Goal: Task Accomplishment & Management: Use online tool/utility

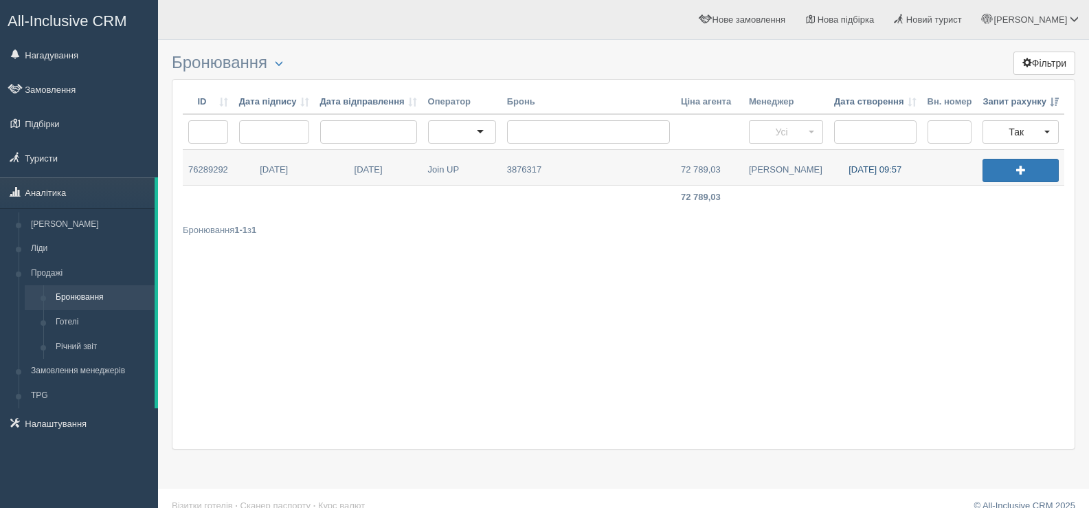
click at [878, 168] on link "[DATE] 09:57" at bounding box center [875, 167] width 93 height 35
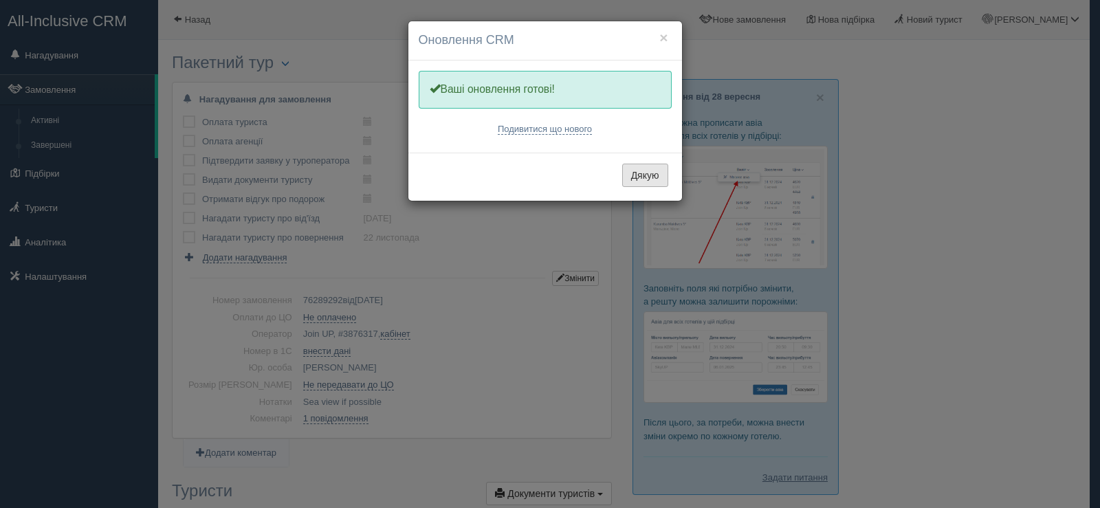
click at [638, 171] on button "Дякую" at bounding box center [645, 175] width 46 height 23
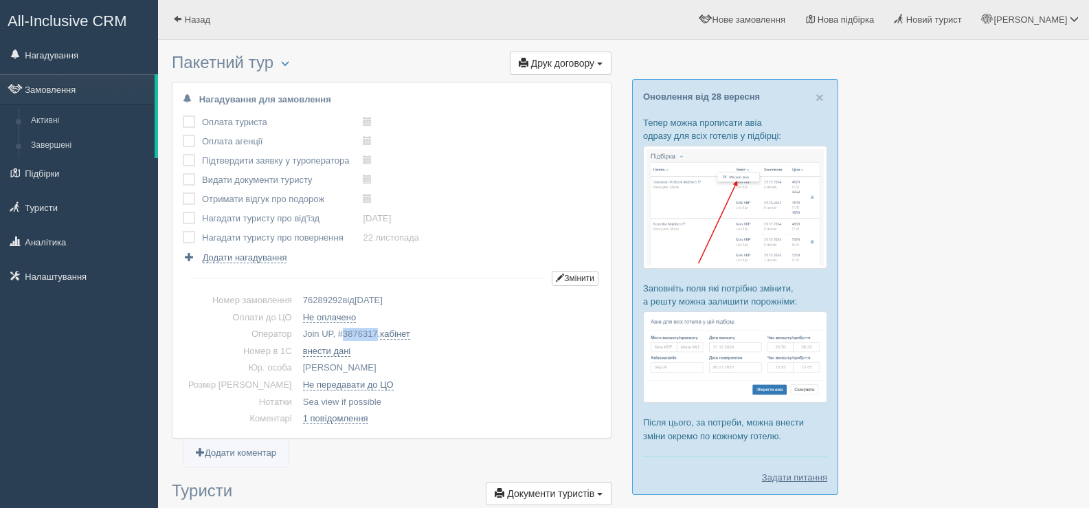
drag, startPoint x: 317, startPoint y: 330, endPoint x: 353, endPoint y: 333, distance: 36.6
click at [353, 333] on td "Join UP, # 3876317 , кабінет" at bounding box center [449, 334] width 303 height 17
copy span "3876317"
click at [286, 62] on span "button" at bounding box center [285, 63] width 8 height 8
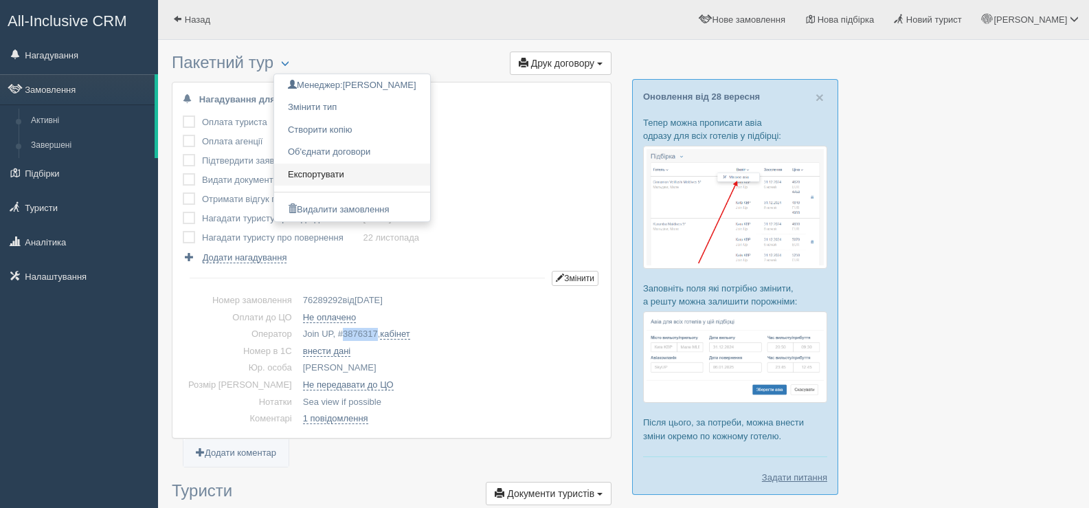
click at [366, 171] on link "Експортувати" at bounding box center [352, 175] width 156 height 23
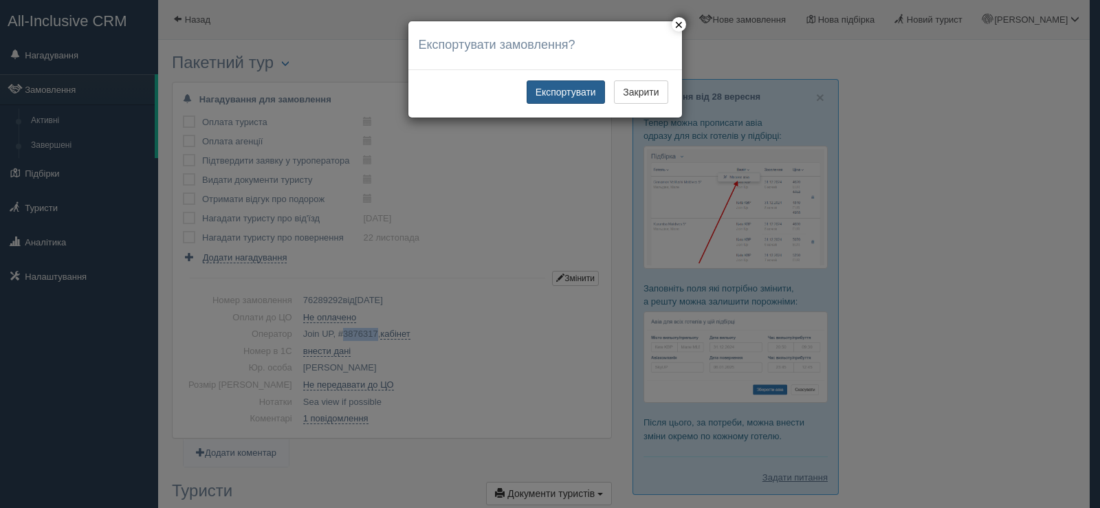
click at [568, 91] on button "Експортувати" at bounding box center [565, 91] width 78 height 23
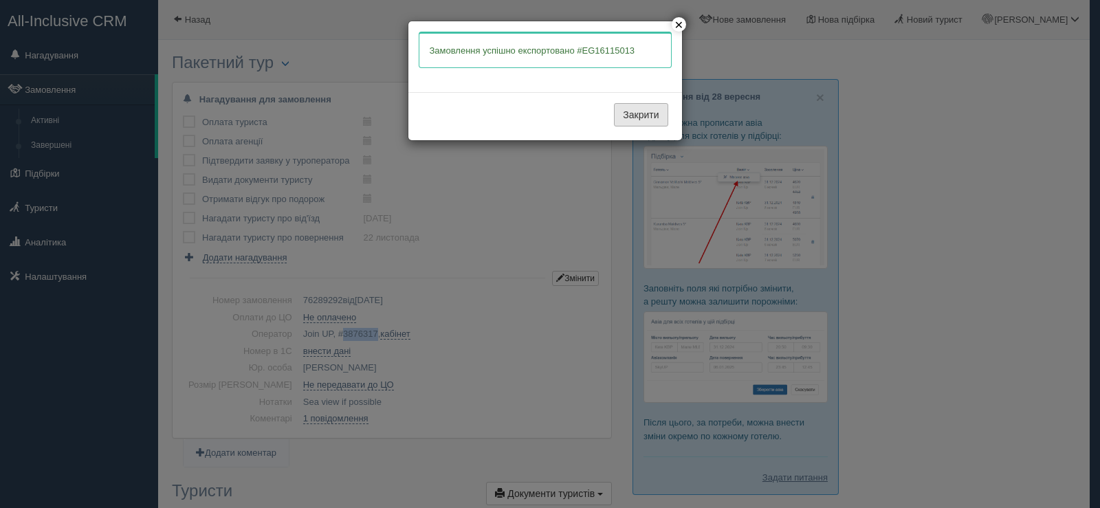
click at [627, 119] on button "Закрити" at bounding box center [641, 114] width 54 height 23
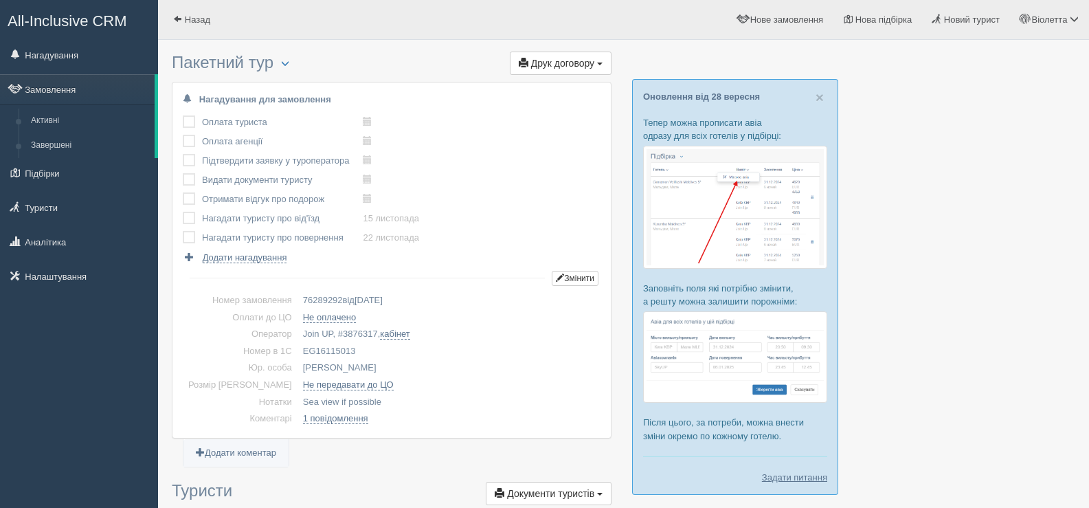
drag, startPoint x: 331, startPoint y: 348, endPoint x: 274, endPoint y: 355, distance: 57.4
click at [298, 355] on td "EG16115013" at bounding box center [449, 351] width 303 height 17
copy td "EG16115013"
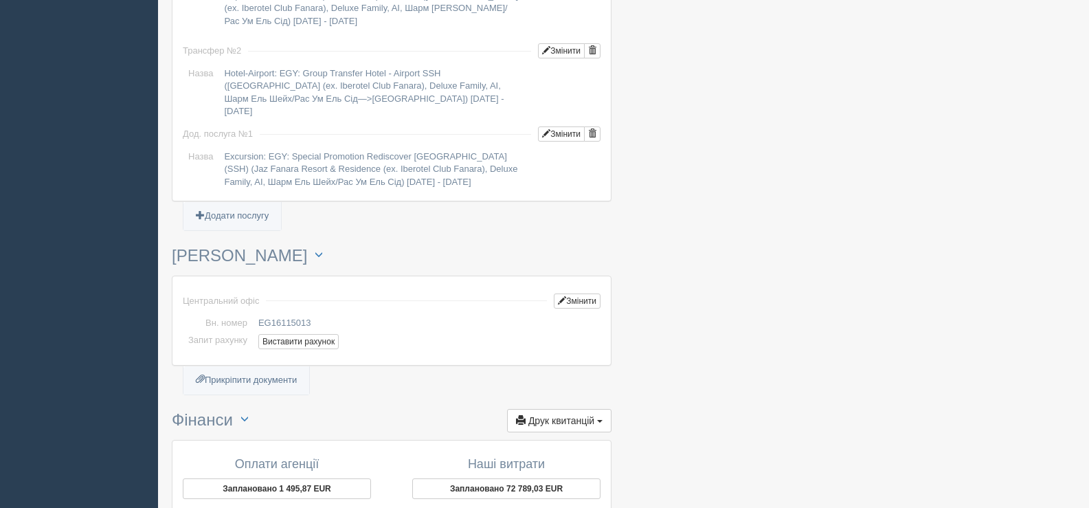
scroll to position [1306, 0]
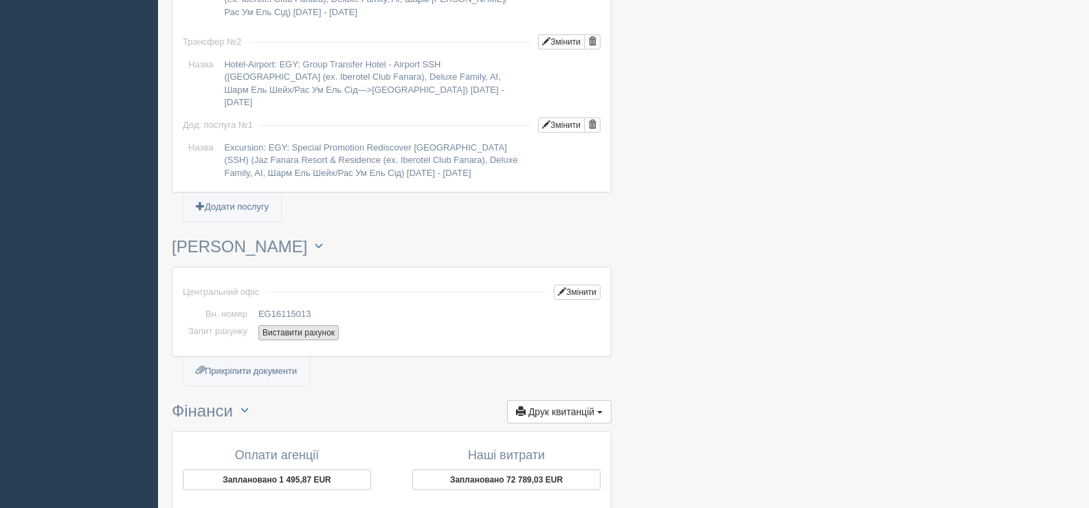
click at [294, 325] on button "Виставити рахунок" at bounding box center [298, 332] width 80 height 15
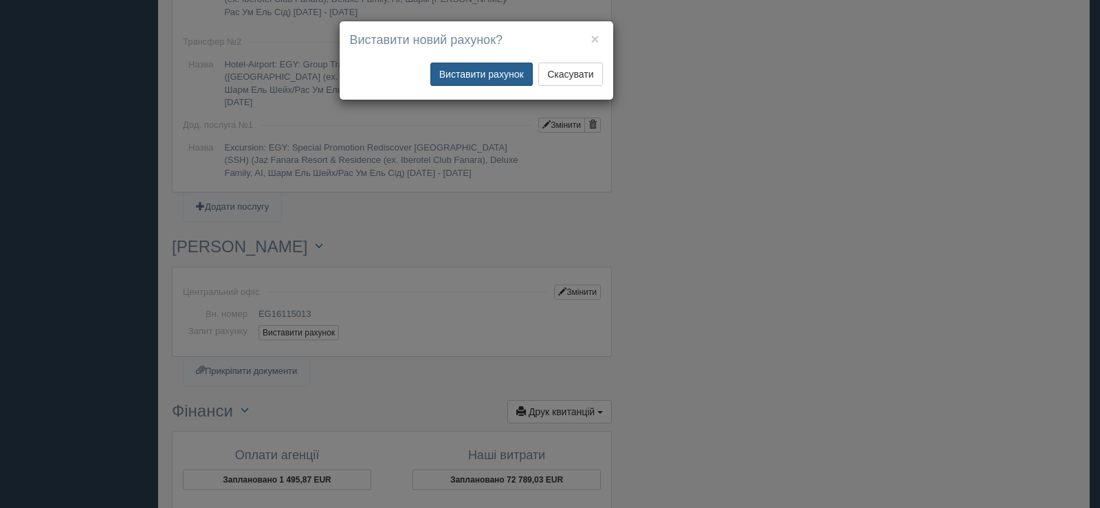
click at [487, 74] on button "Виставити рахунок" at bounding box center [481, 74] width 102 height 23
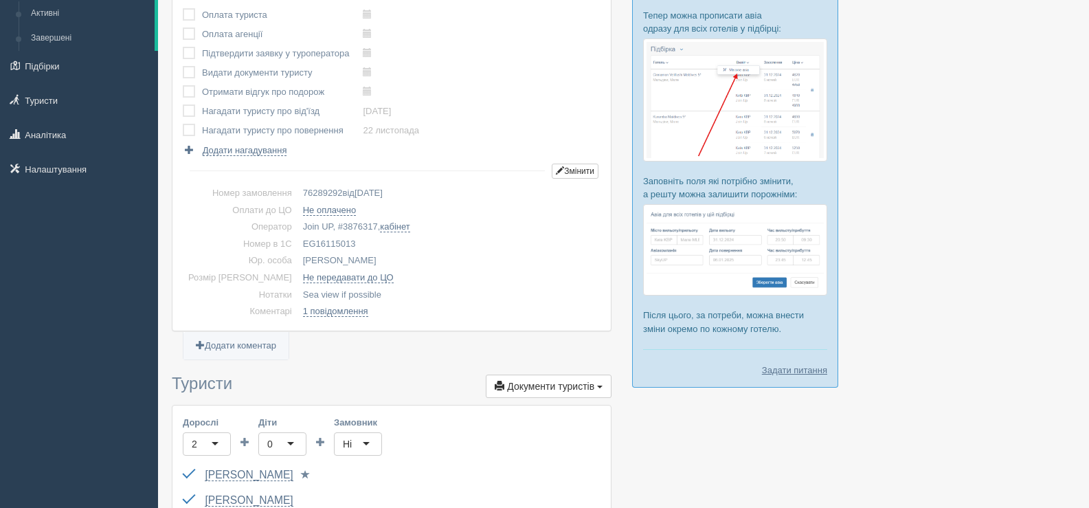
scroll to position [0, 0]
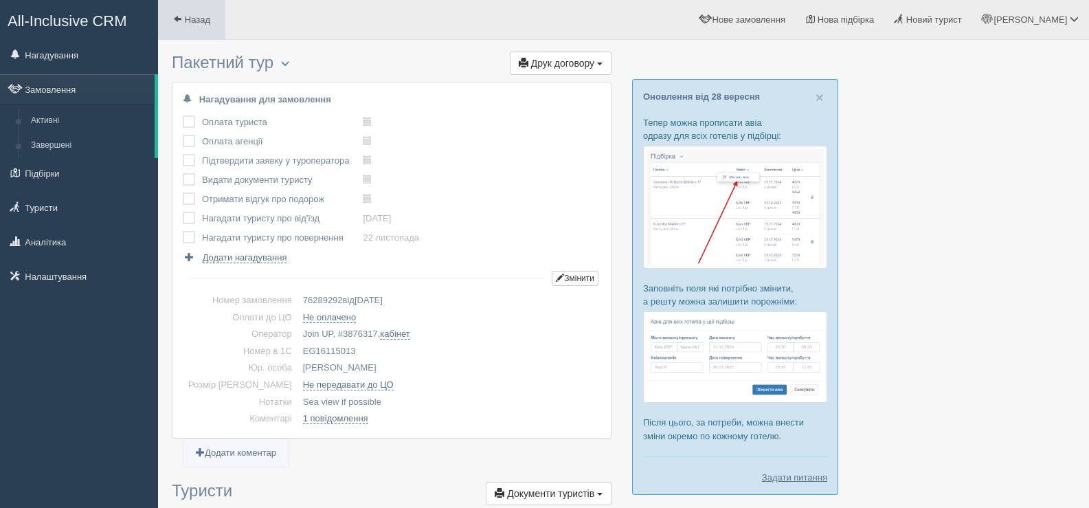
click at [178, 16] on span at bounding box center [177, 18] width 9 height 9
